Goal: Information Seeking & Learning: Learn about a topic

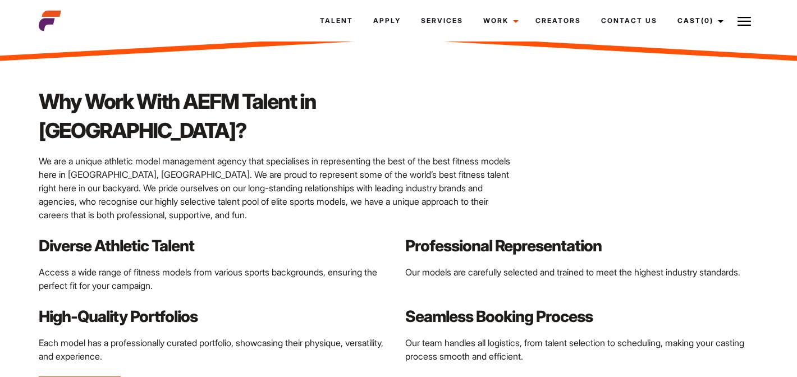
scroll to position [1224, 0]
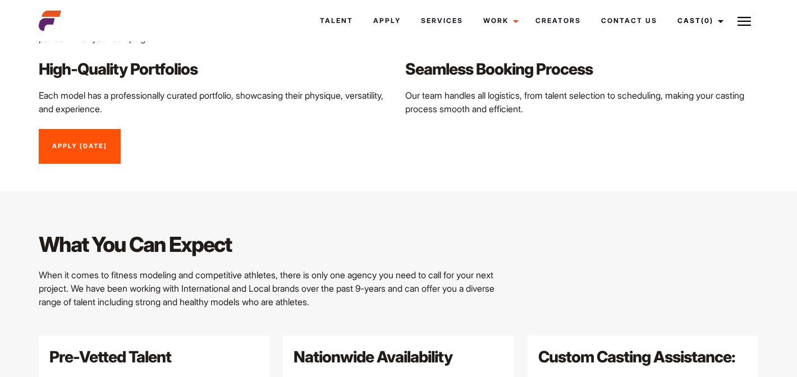
click at [87, 129] on link "Apply Today" at bounding box center [80, 146] width 82 height 35
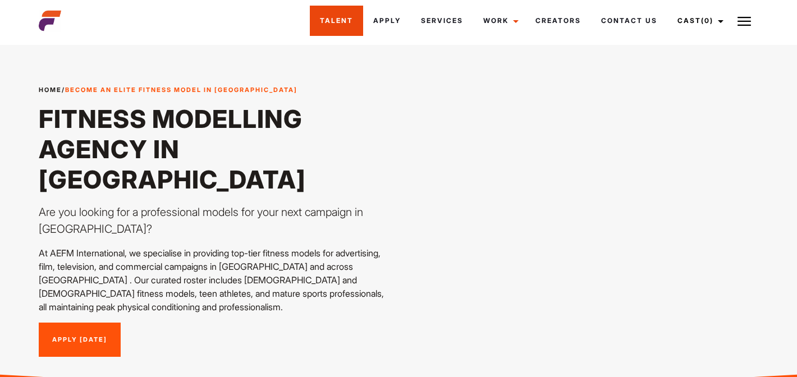
click at [323, 17] on link "Talent" at bounding box center [336, 21] width 53 height 30
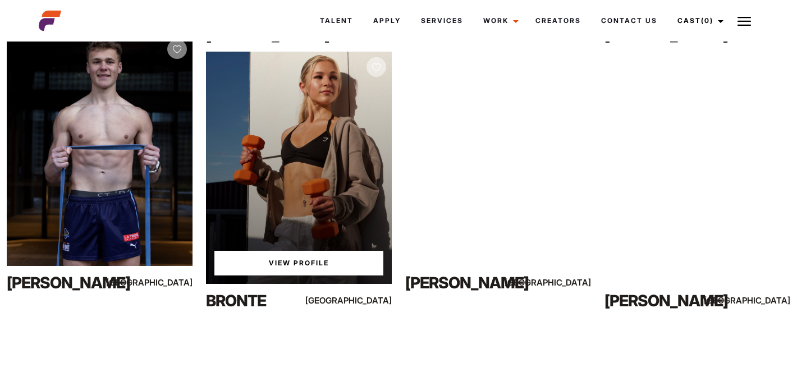
scroll to position [1281, 0]
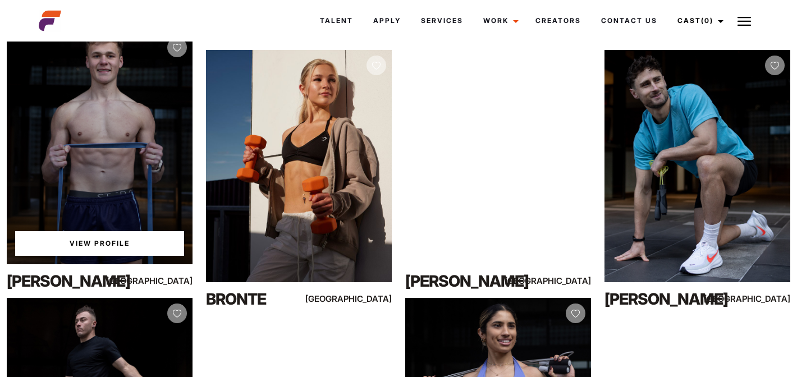
click at [112, 214] on div "View Profile" at bounding box center [100, 148] width 186 height 232
click at [108, 240] on link "View Profile" at bounding box center [99, 243] width 169 height 25
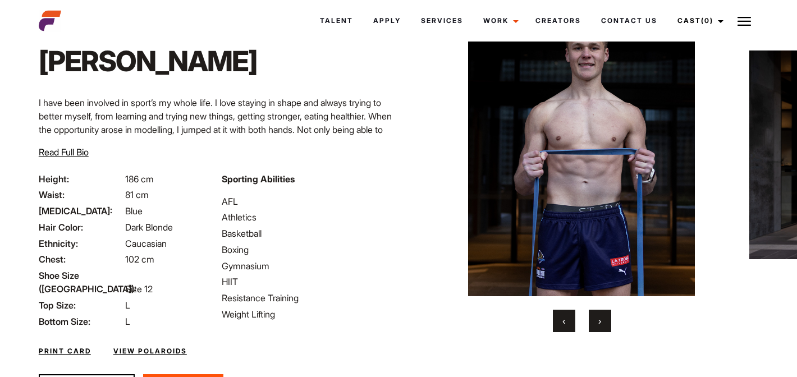
scroll to position [116, 0]
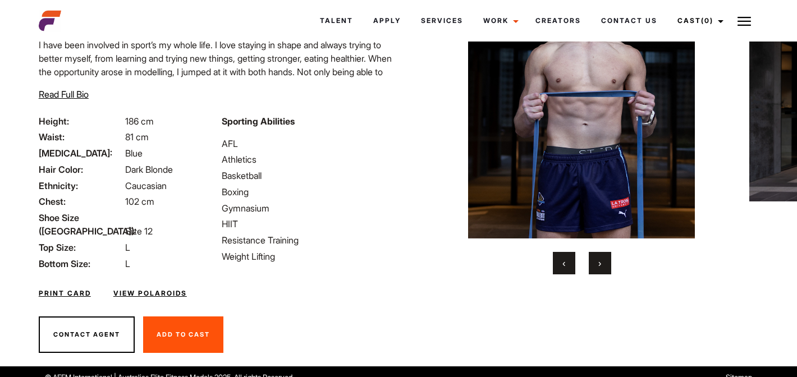
click at [179, 288] on link "View Polaroids" at bounding box center [149, 293] width 73 height 10
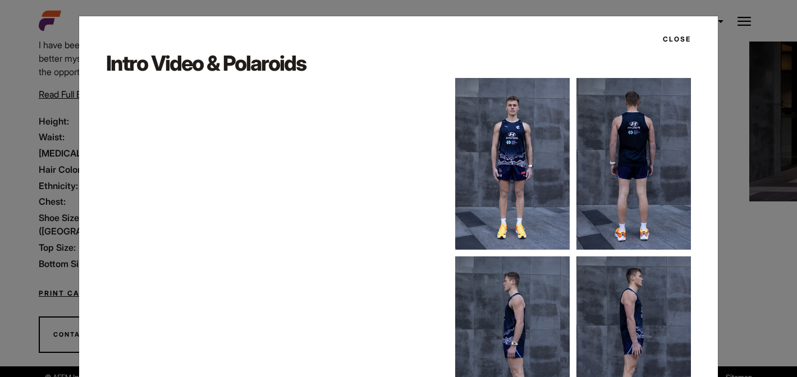
click at [516, 136] on img at bounding box center [512, 164] width 114 height 172
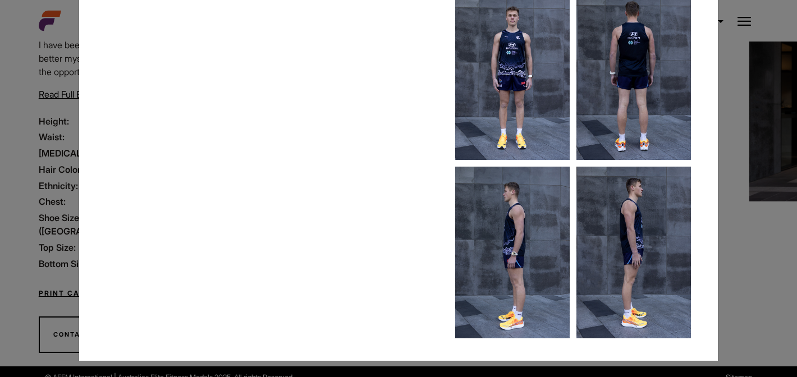
scroll to position [0, 0]
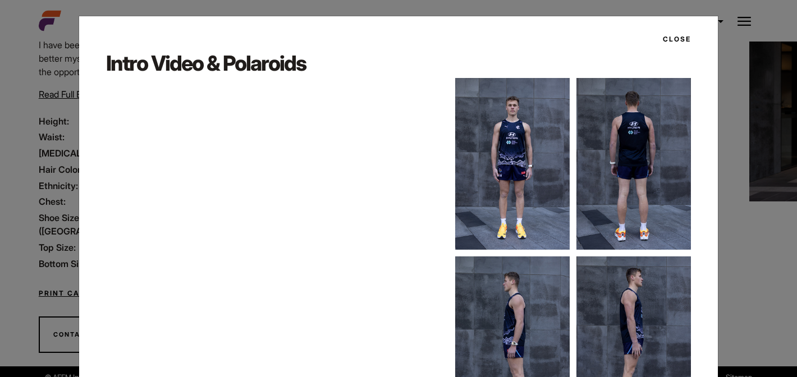
click at [680, 40] on button "Close" at bounding box center [673, 39] width 35 height 19
